Goal: Task Accomplishment & Management: Use online tool/utility

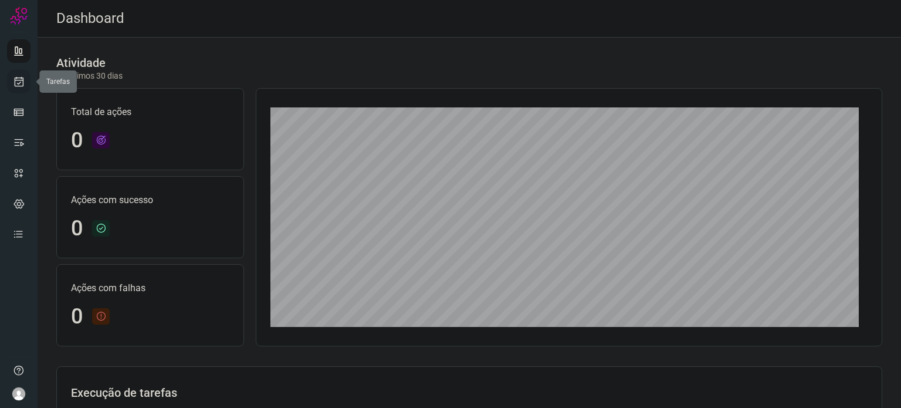
click at [20, 84] on icon at bounding box center [19, 82] width 12 height 12
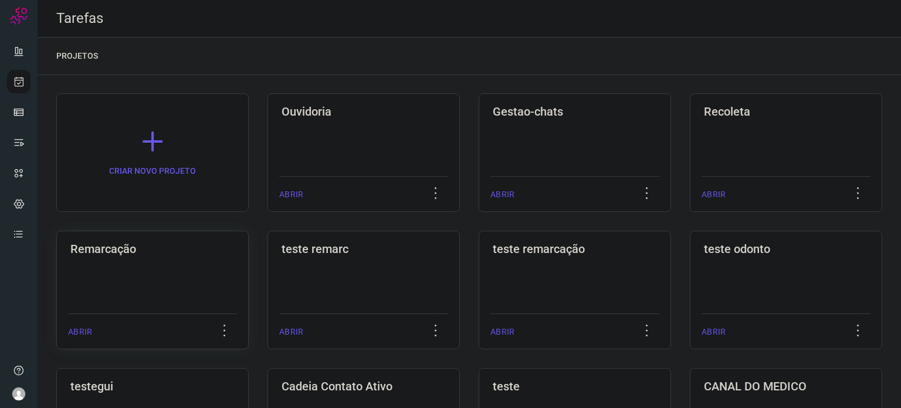
click at [205, 255] on h3 "Remarcação" at bounding box center [152, 249] width 164 height 14
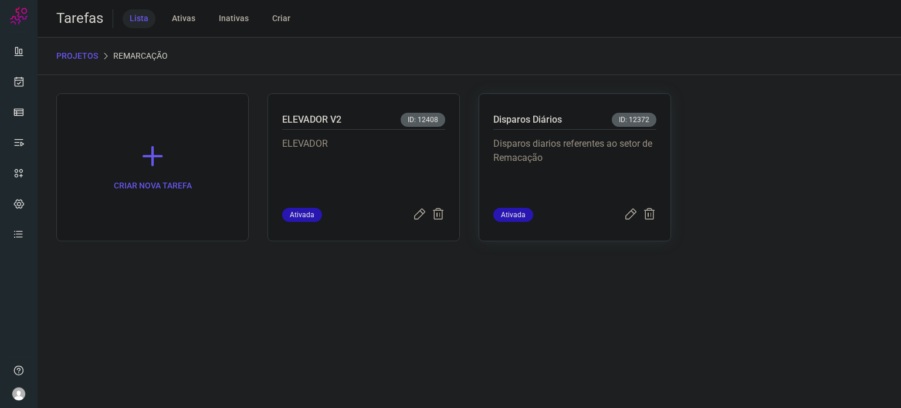
click at [561, 184] on p "Disparos diarios referentes ao setor de Remacação" at bounding box center [574, 166] width 163 height 59
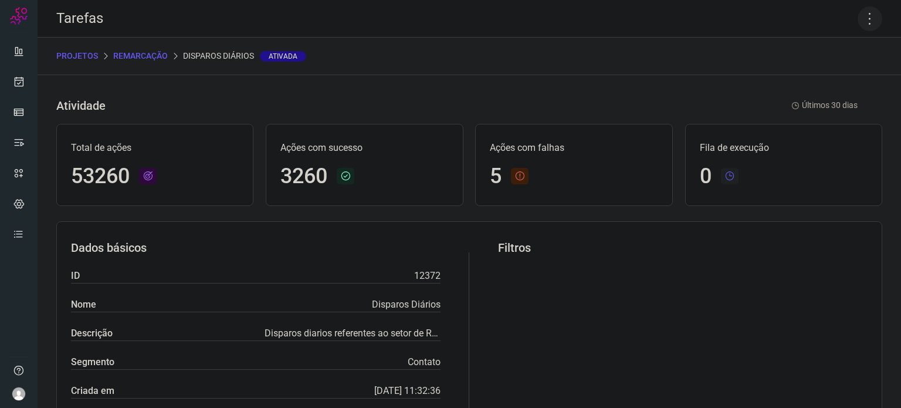
click at [858, 23] on icon at bounding box center [870, 18] width 25 height 25
click at [804, 79] on li "Executar" at bounding box center [819, 76] width 107 height 19
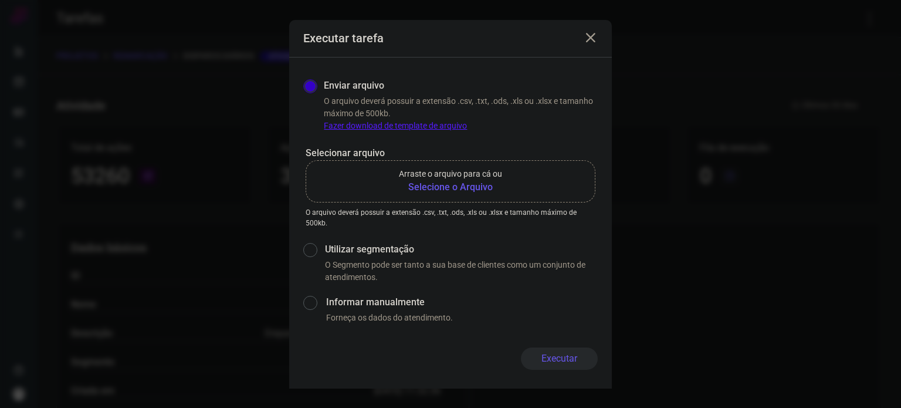
click at [431, 181] on b "Selecione o Arquivo" at bounding box center [450, 187] width 103 height 14
click at [0, 0] on input "Arraste o arquivo para cá ou Selecione o Arquivo" at bounding box center [0, 0] width 0 height 0
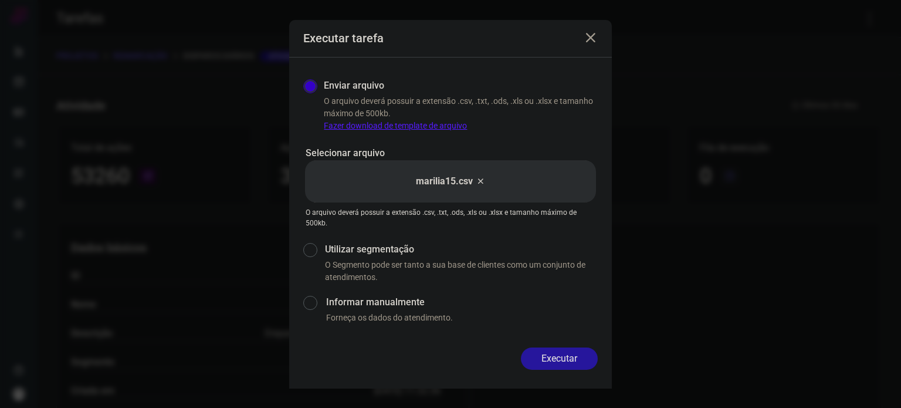
click at [566, 354] on button "Executar" at bounding box center [559, 358] width 77 height 22
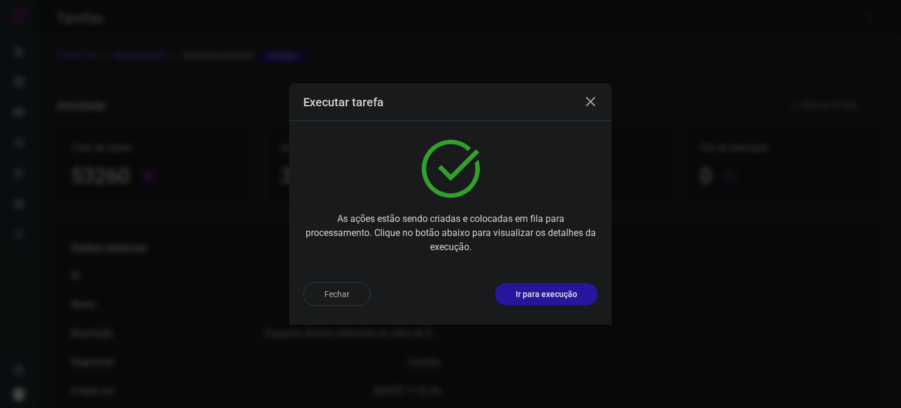
click at [560, 292] on p "Ir para execução" at bounding box center [547, 294] width 62 height 12
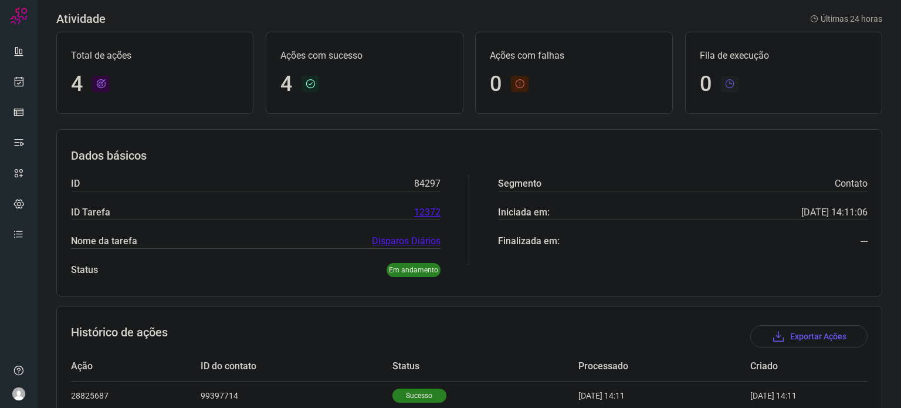
scroll to position [190, 0]
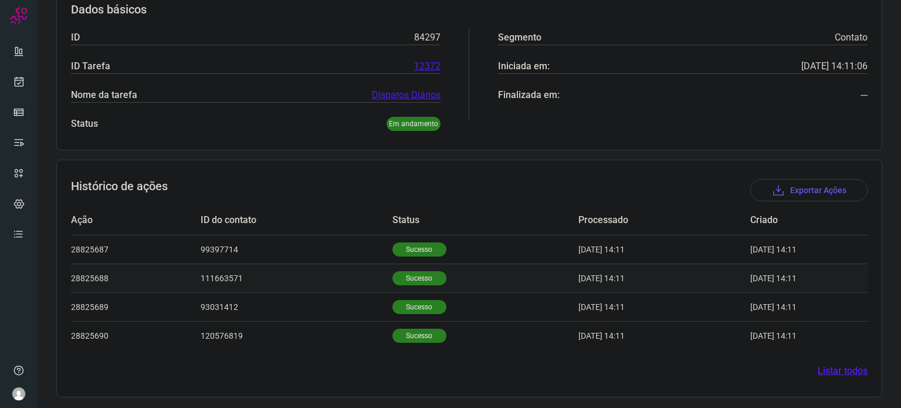
click at [420, 265] on td "Sucesso" at bounding box center [486, 277] width 186 height 29
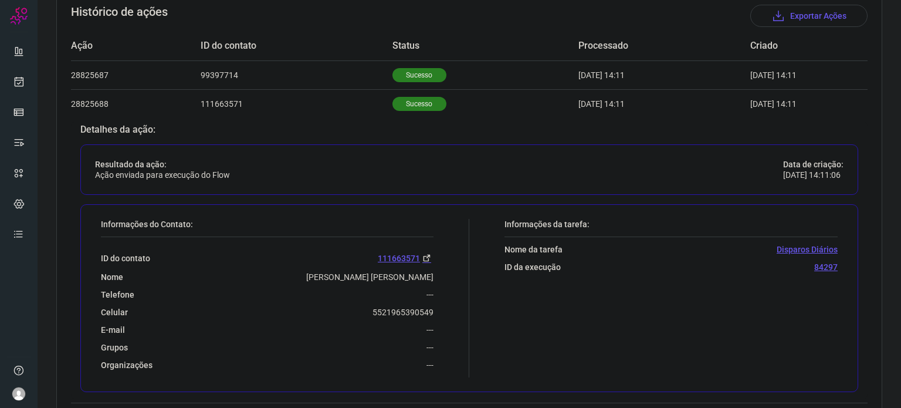
scroll to position [366, 0]
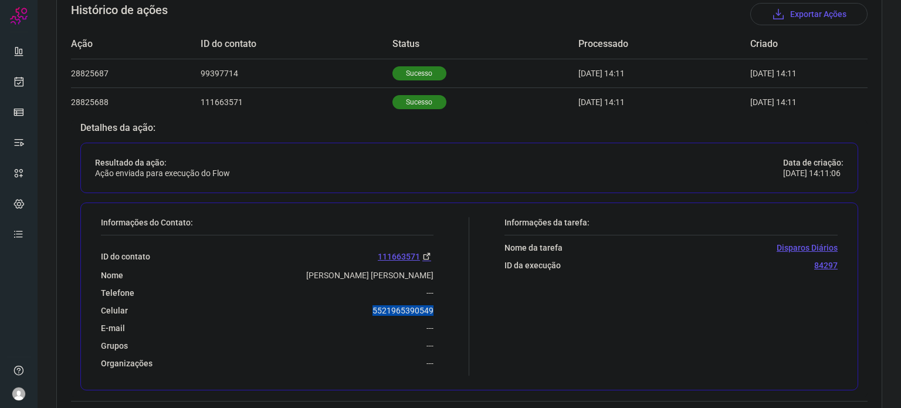
drag, startPoint x: 359, startPoint y: 309, endPoint x: 435, endPoint y: 307, distance: 76.3
click at [435, 307] on div "Informações do Contato: ID do contato 111663571 Nome [PERSON_NAME] [PERSON_NAME…" at bounding box center [282, 296] width 374 height 158
copy p "5521965390549"
